Goal: Navigation & Orientation: Find specific page/section

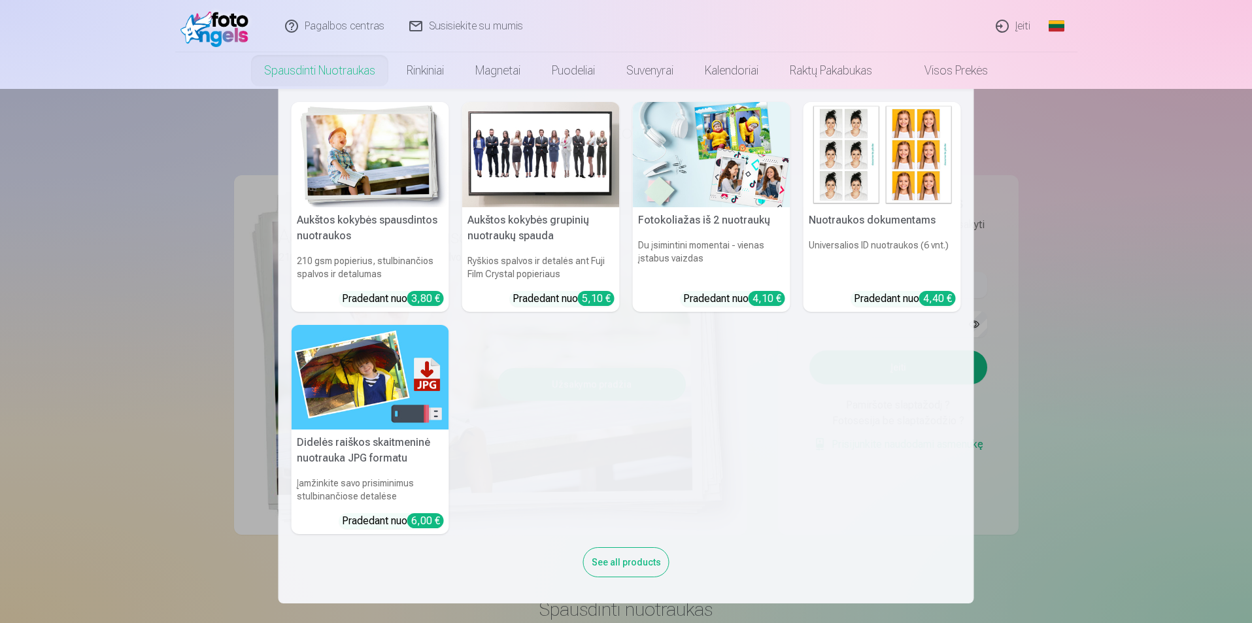
click at [1146, 375] on nav "Aukštos kokybės spausdintos nuotraukos 210 gsm popierius, stulbinančios spalvos…" at bounding box center [626, 346] width 1252 height 514
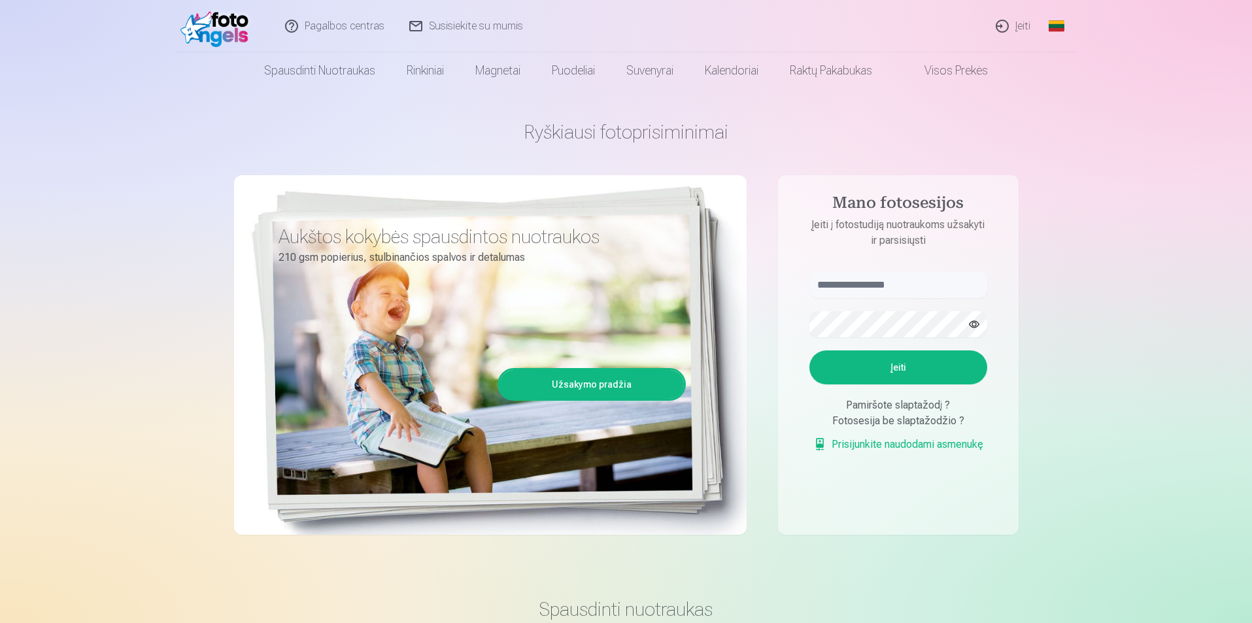
click at [486, 333] on div "Aukštos kokybės spausdintos nuotraukos 210 gsm popierius, stulbinančios spalvos…" at bounding box center [490, 355] width 512 height 360
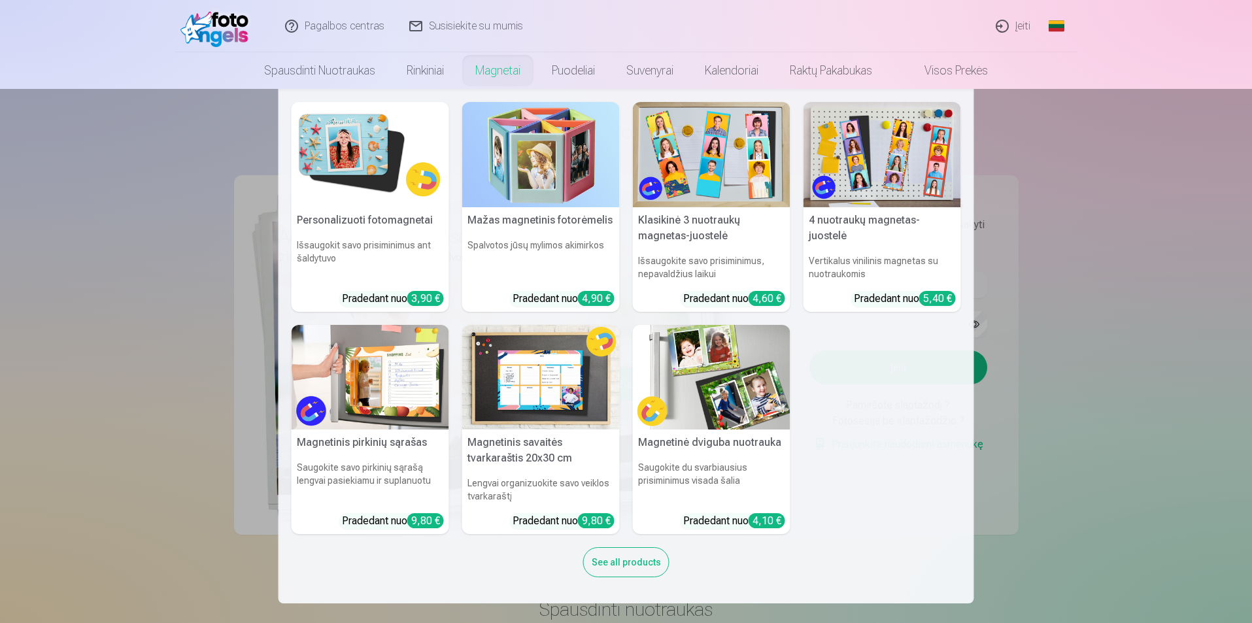
click at [486, 71] on link "Magnetai" at bounding box center [498, 70] width 76 height 37
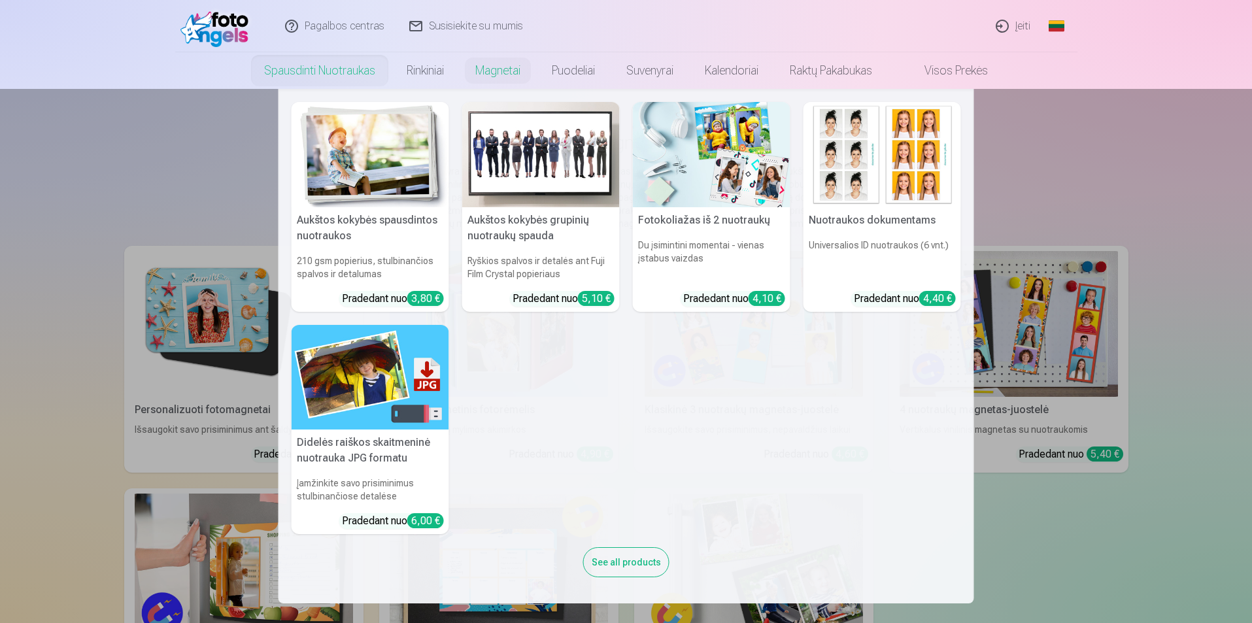
click at [294, 65] on link "Spausdinti nuotraukas" at bounding box center [319, 70] width 142 height 37
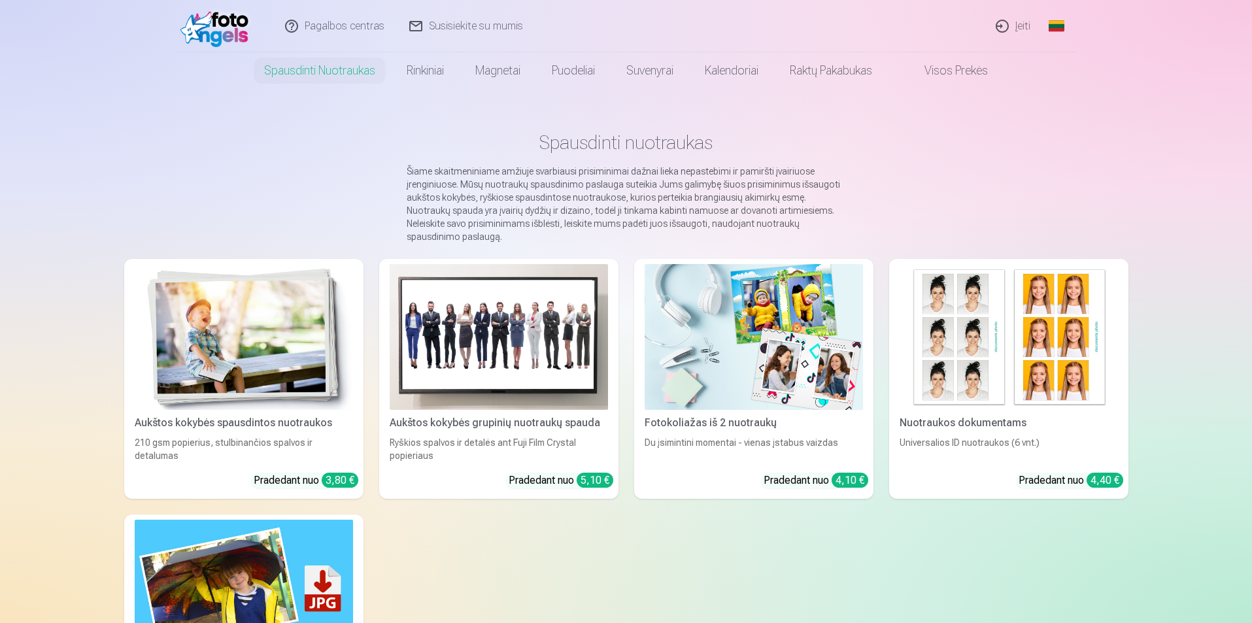
click at [989, 156] on main "Spausdinti nuotraukas Šiame skaitmeniniame amžiuje svarbiausi prisiminimai dažn…" at bounding box center [626, 452] width 1004 height 727
click at [957, 71] on link "Visos prekės" at bounding box center [946, 70] width 116 height 37
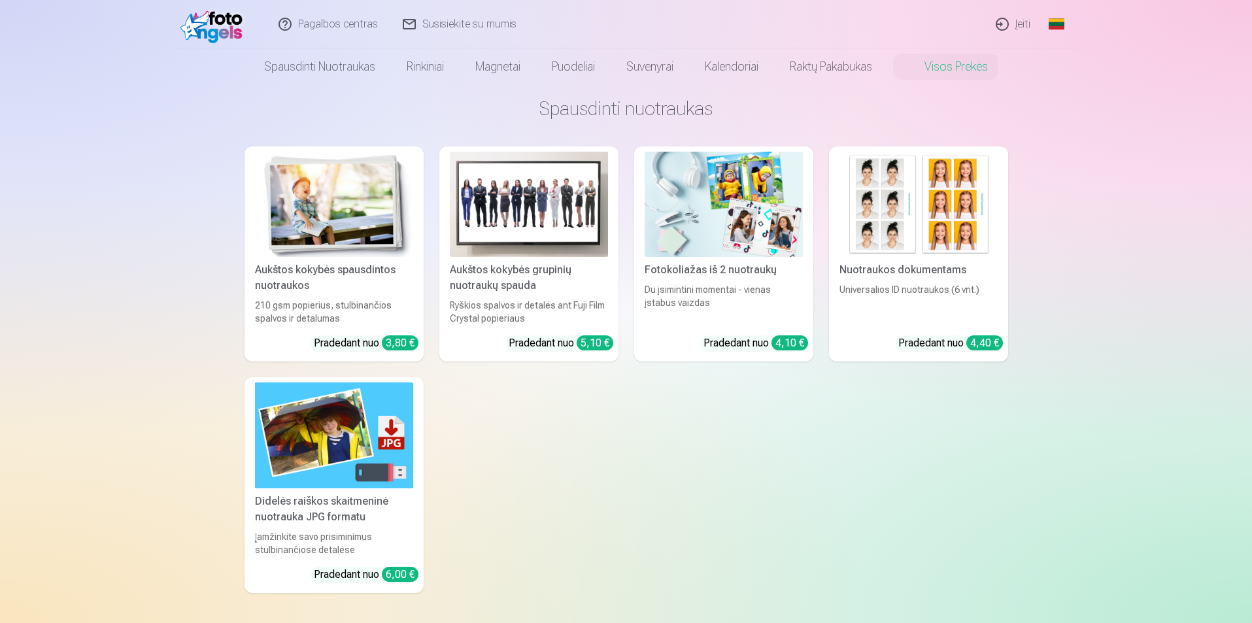
scroll to position [65, 0]
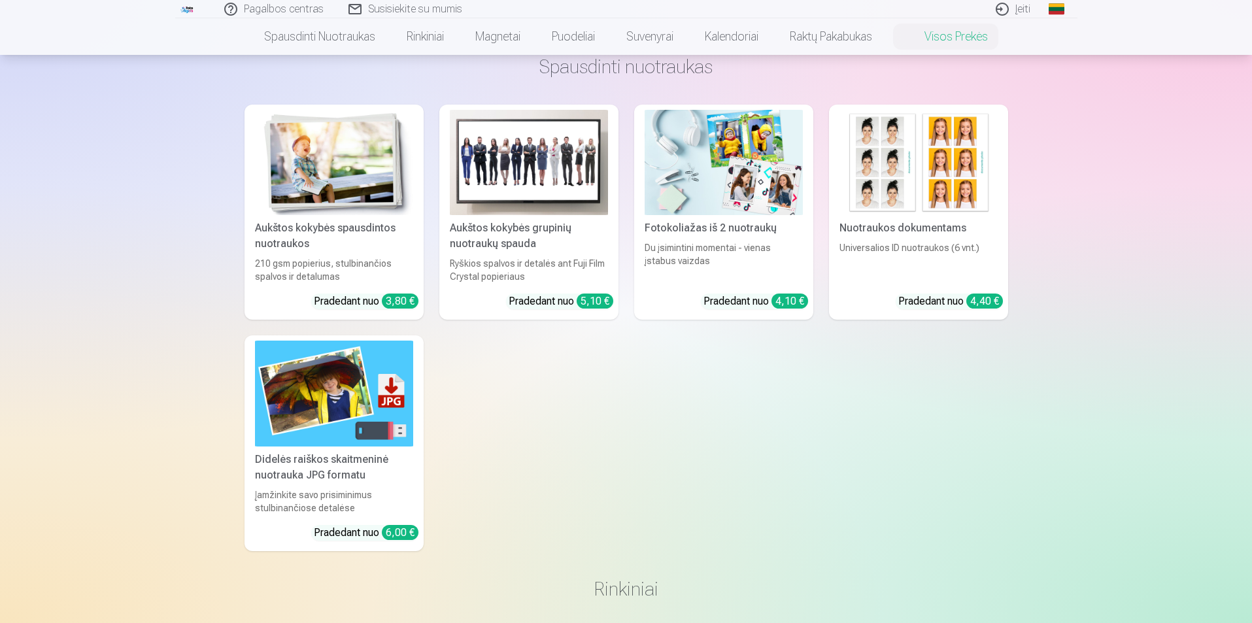
click at [321, 433] on img at bounding box center [334, 393] width 158 height 105
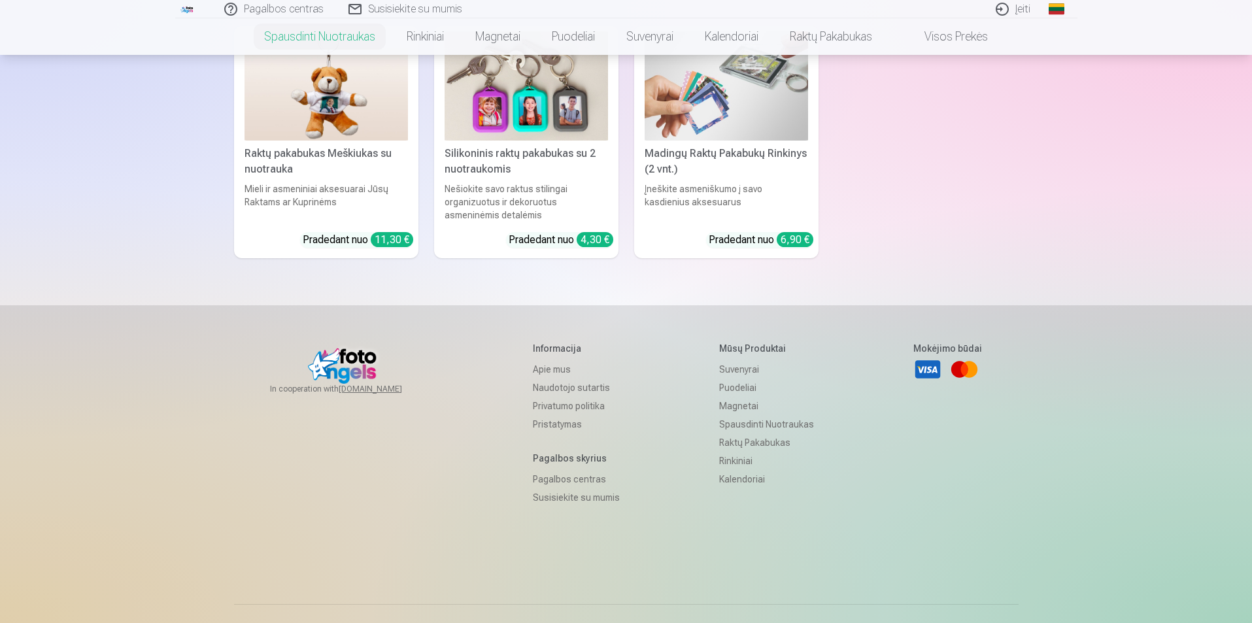
scroll to position [3912, 0]
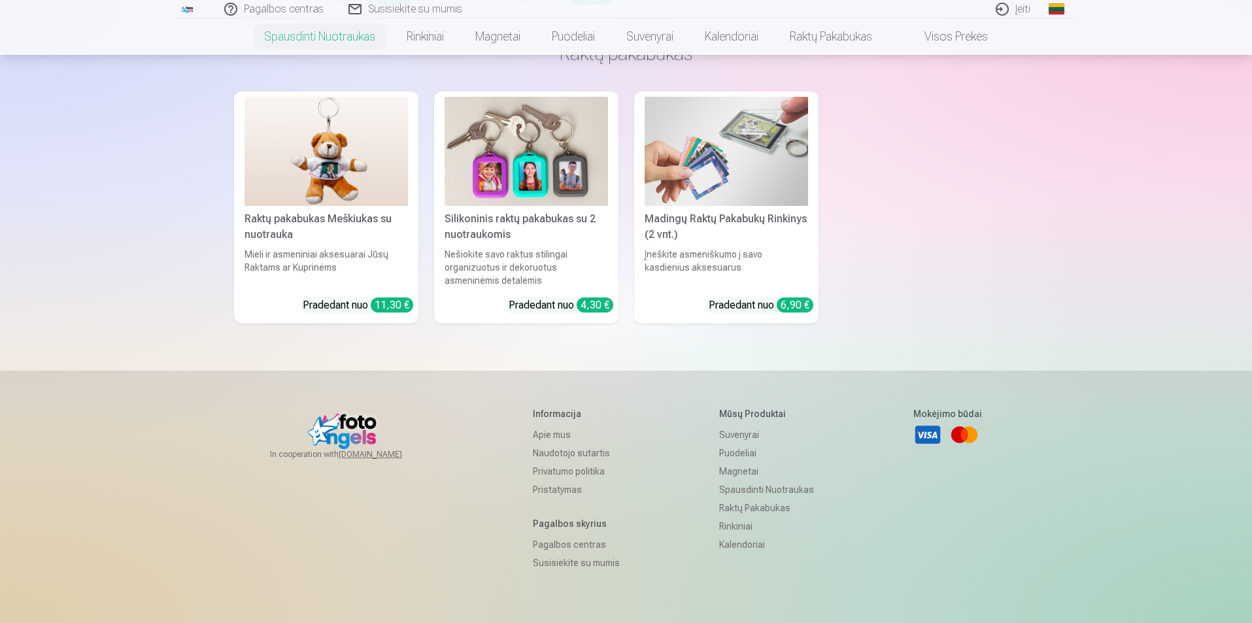
drag, startPoint x: 400, startPoint y: 387, endPoint x: 301, endPoint y: 383, distance: 99.4
click at [275, 407] on div "In cooperation with [DOMAIN_NAME]" at bounding box center [351, 428] width 163 height 42
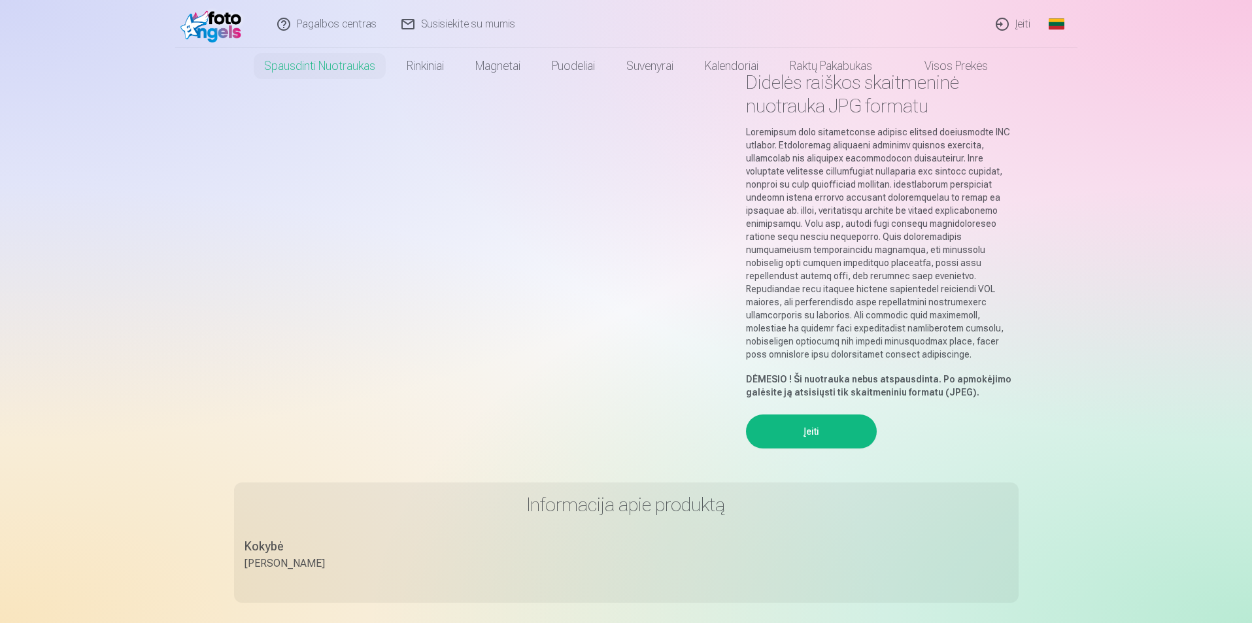
scroll to position [0, 0]
